Goal: Task Accomplishment & Management: Manage account settings

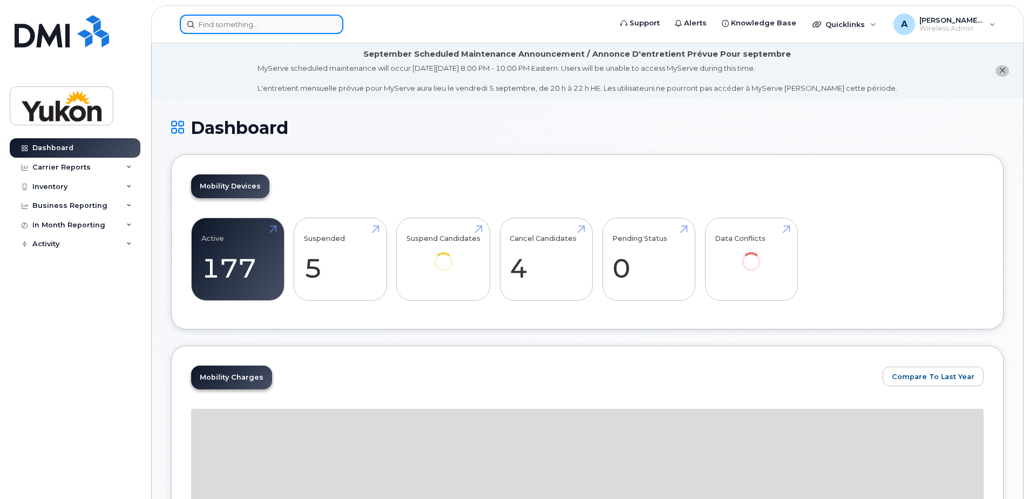
click at [255, 31] on input at bounding box center [262, 24] width 164 height 19
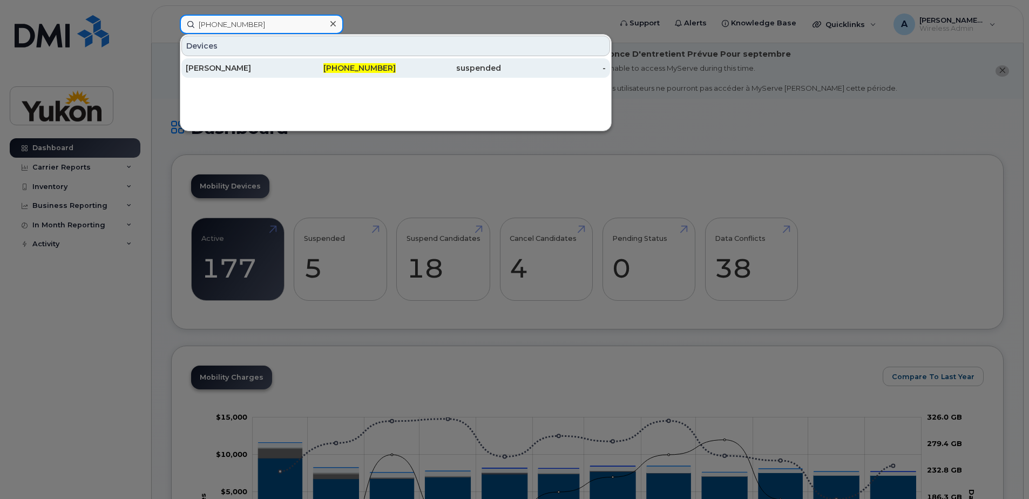
type input "[PHONE_NUMBER]"
click at [296, 69] on div "[PHONE_NUMBER]" at bounding box center [343, 68] width 105 height 11
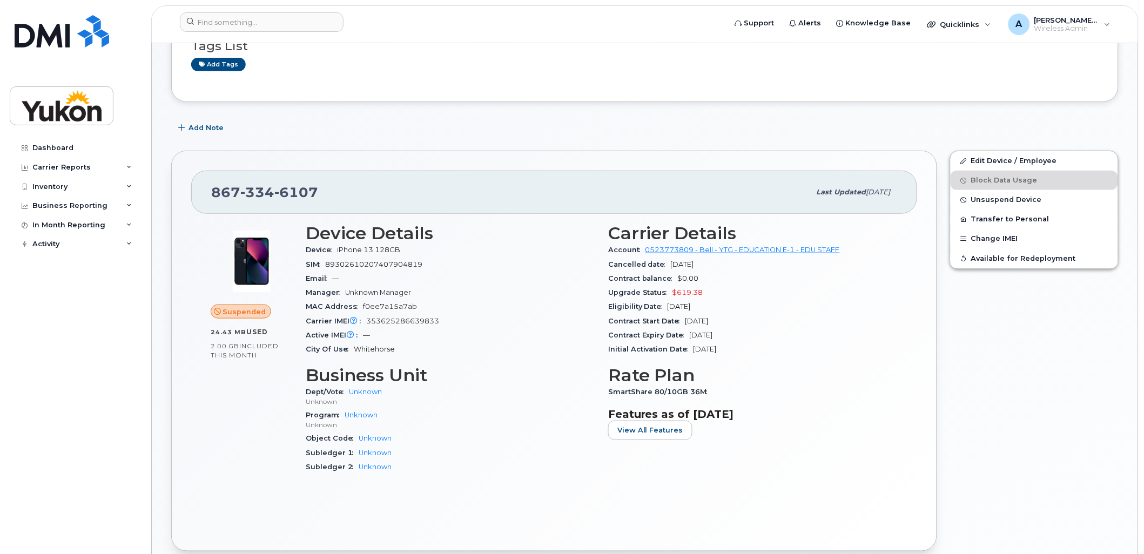
scroll to position [180, 0]
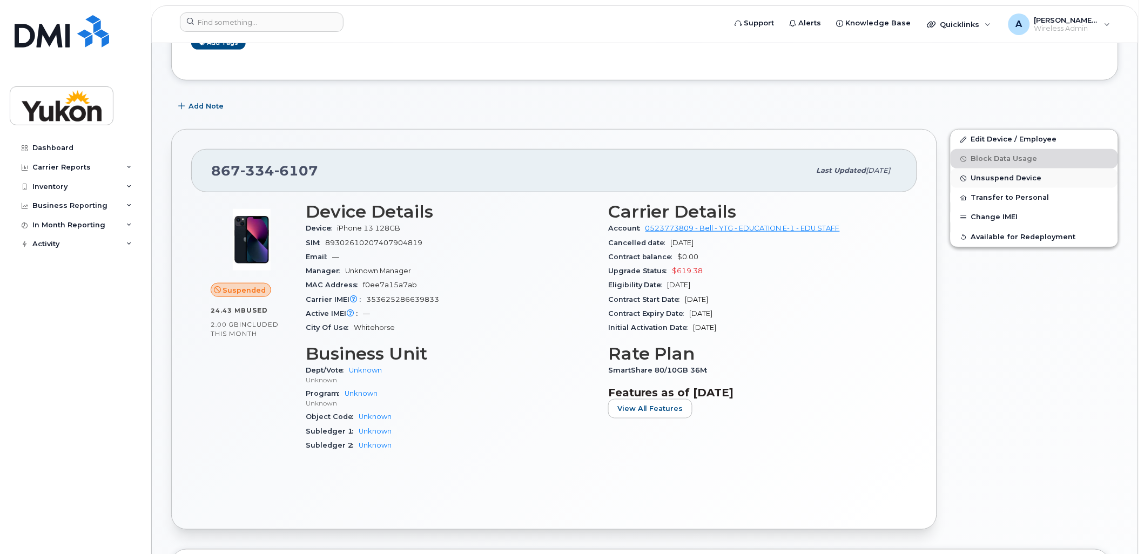
click at [984, 180] on span "Unsuspend Device" at bounding box center [1006, 178] width 71 height 8
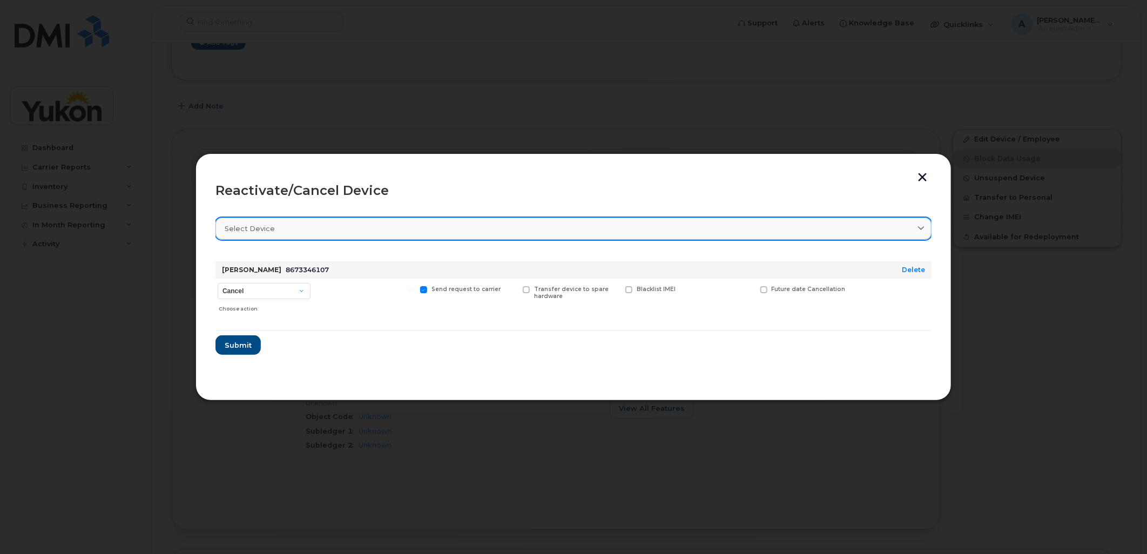
click at [431, 232] on div "Select device" at bounding box center [574, 229] width 698 height 10
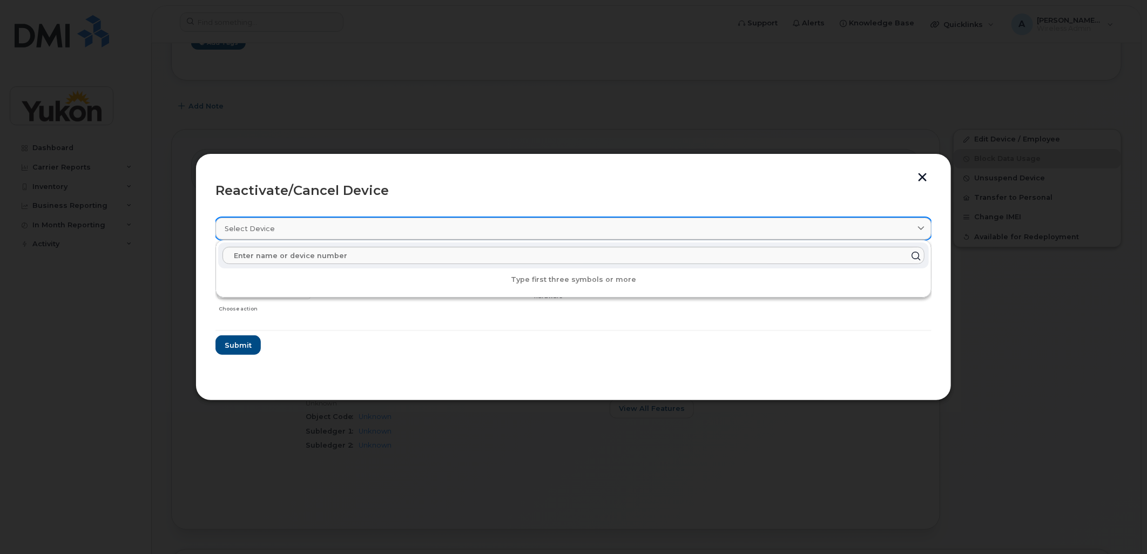
click at [431, 232] on div "Select device" at bounding box center [574, 229] width 698 height 10
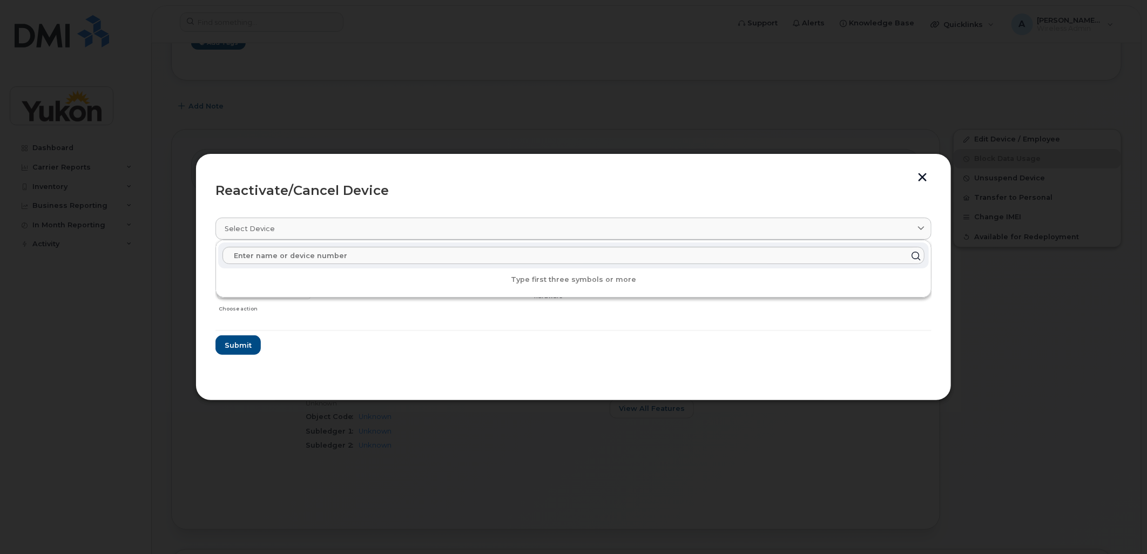
click at [460, 313] on div "Send request to carrier" at bounding box center [468, 298] width 100 height 38
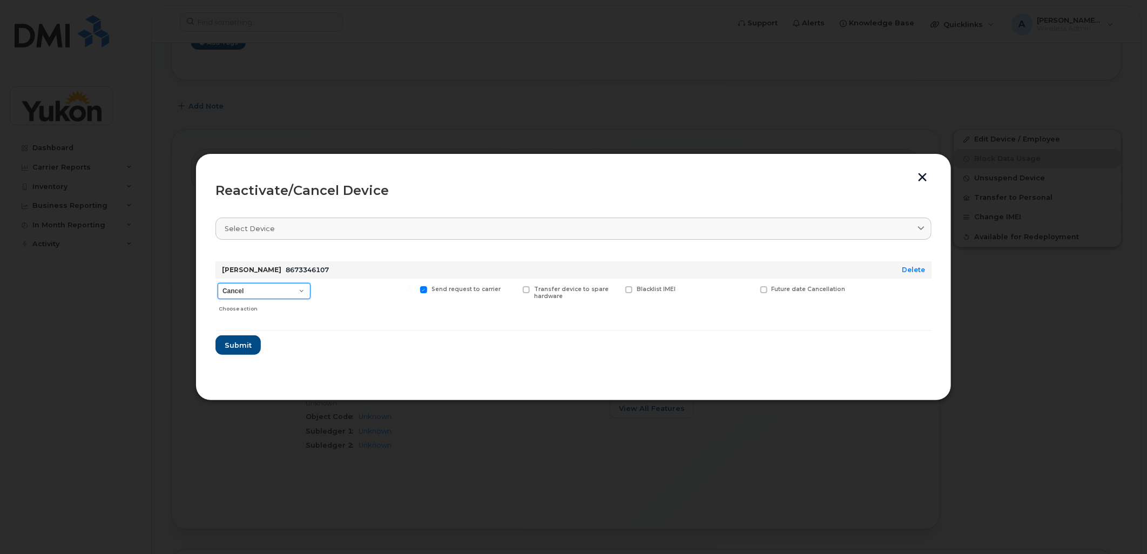
click at [304, 291] on select "Cancel Suspend - Extend Suspension Reactivate" at bounding box center [264, 291] width 93 height 16
select select "[object Object]"
click at [218, 283] on select "Cancel Suspend - Extend Suspension Reactivate" at bounding box center [264, 291] width 93 height 16
click at [241, 344] on span "Submit" at bounding box center [237, 345] width 27 height 10
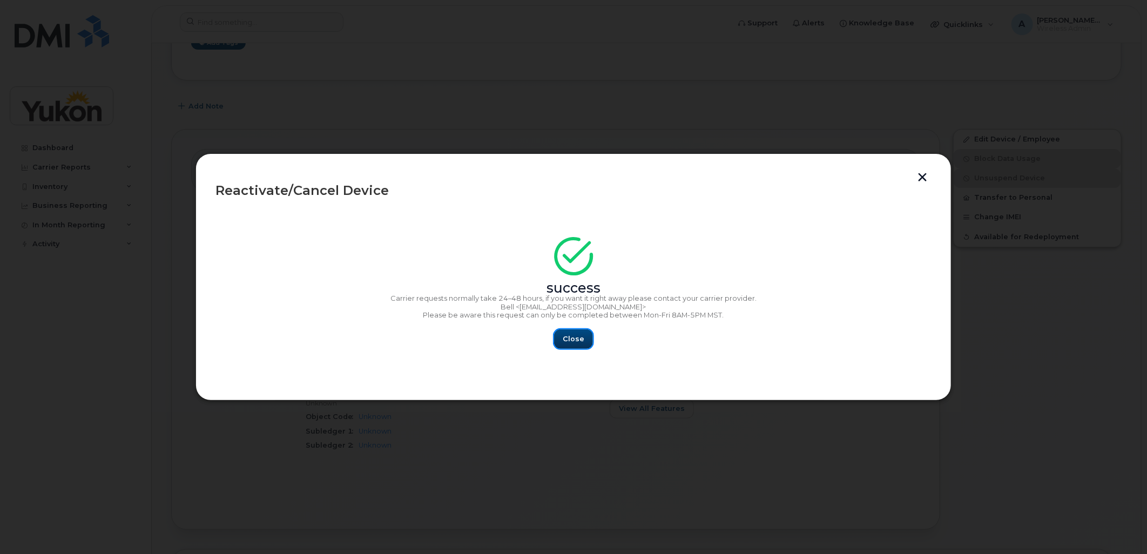
click at [578, 343] on span "Close" at bounding box center [574, 339] width 22 height 10
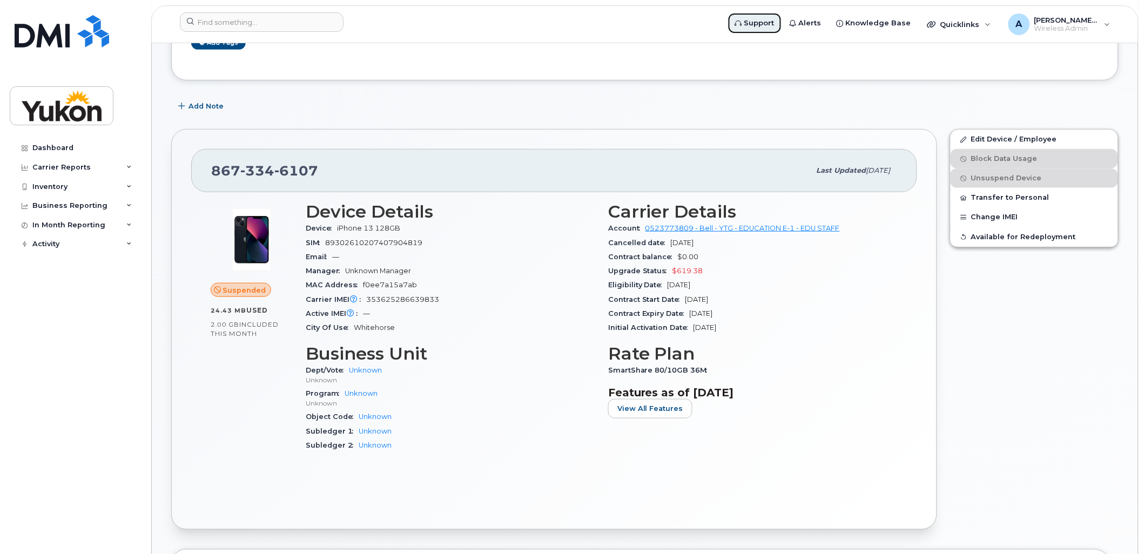
click at [774, 28] on span "Support" at bounding box center [759, 23] width 30 height 11
click at [1084, 25] on span "Wireless Admin" at bounding box center [1066, 28] width 65 height 9
